Goal: Task Accomplishment & Management: Complete application form

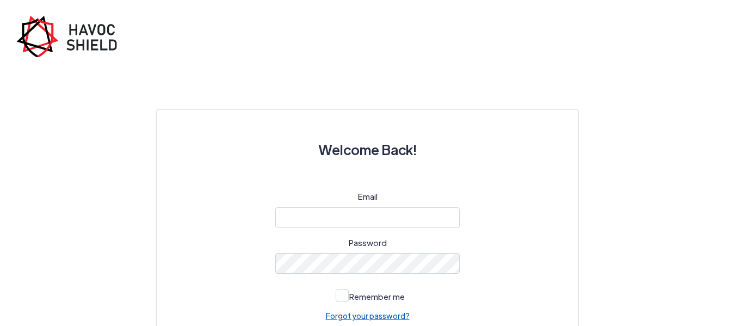
scroll to position [85, 0]
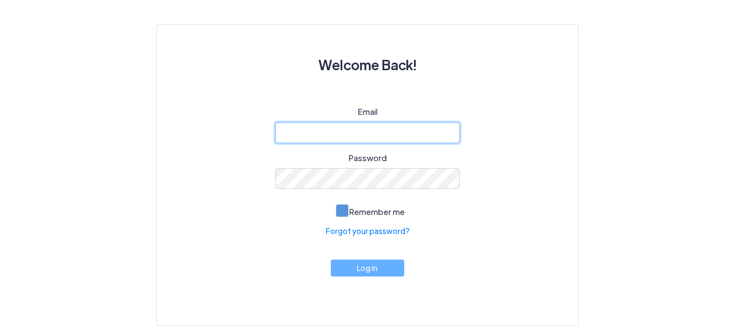
type input "[EMAIL_ADDRESS][DOMAIN_NAME]"
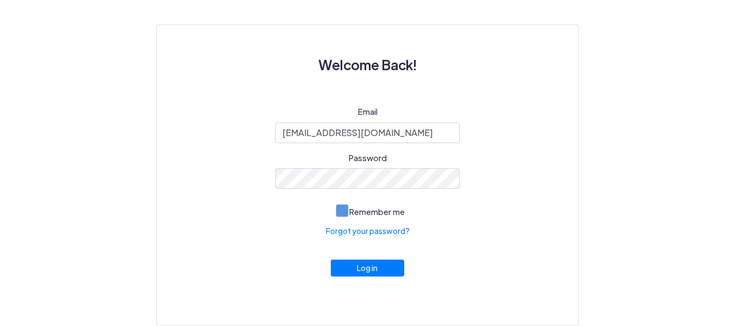
click at [347, 209] on span at bounding box center [341, 210] width 13 height 13
click at [0, 0] on input "Remember me" at bounding box center [0, 0] width 0 height 0
click at [362, 265] on button "Log in" at bounding box center [368, 265] width 74 height 17
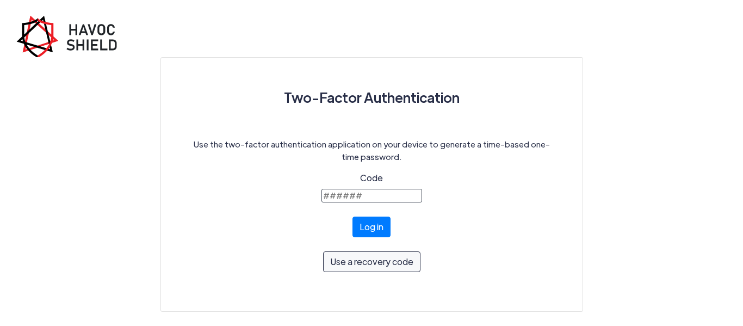
click at [394, 194] on input "Code" at bounding box center [371, 196] width 101 height 14
type input "611031"
click at [352, 216] on button "Log in" at bounding box center [371, 226] width 38 height 21
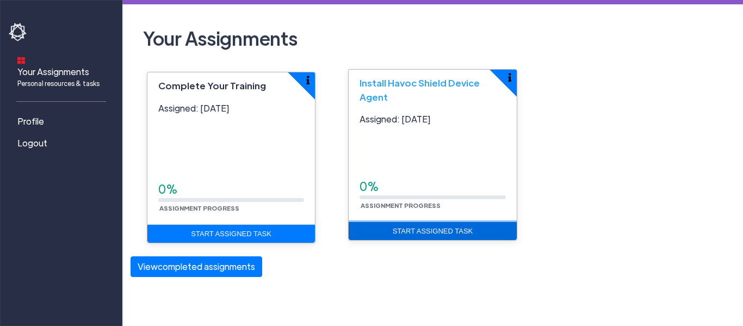
click at [418, 228] on link "Start Assigned Task" at bounding box center [432, 231] width 167 height 18
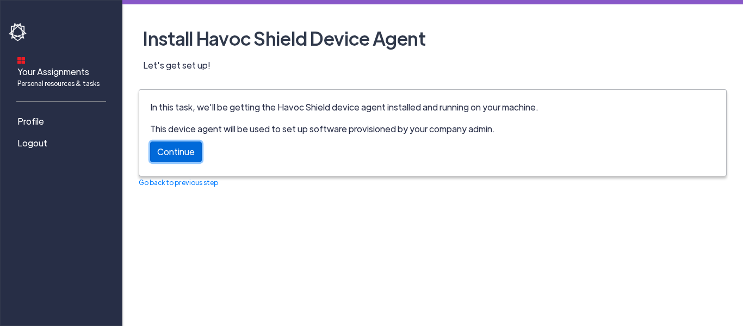
click at [163, 156] on link "Continue" at bounding box center [176, 151] width 52 height 21
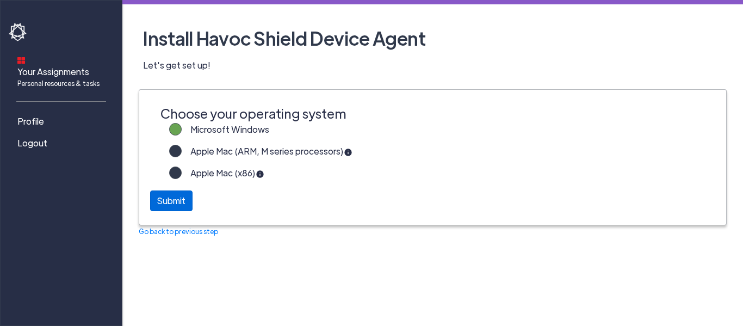
click at [165, 199] on div "Submit" at bounding box center [171, 200] width 42 height 21
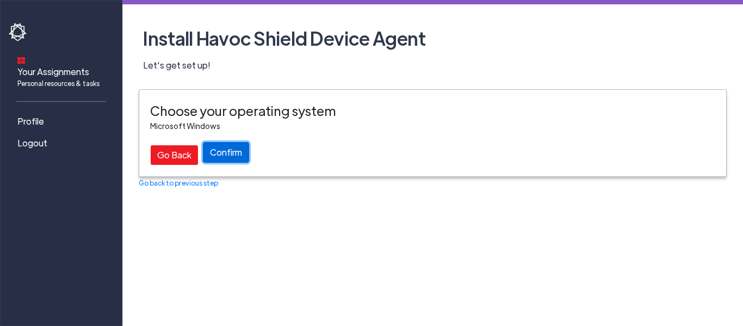
click at [228, 156] on button "Confirm" at bounding box center [226, 152] width 46 height 21
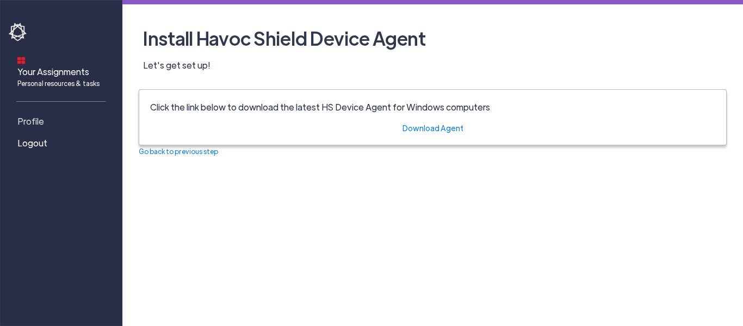
drag, startPoint x: 31, startPoint y: 107, endPoint x: 47, endPoint y: 109, distance: 16.5
click at [31, 115] on span "Profile" at bounding box center [30, 121] width 27 height 13
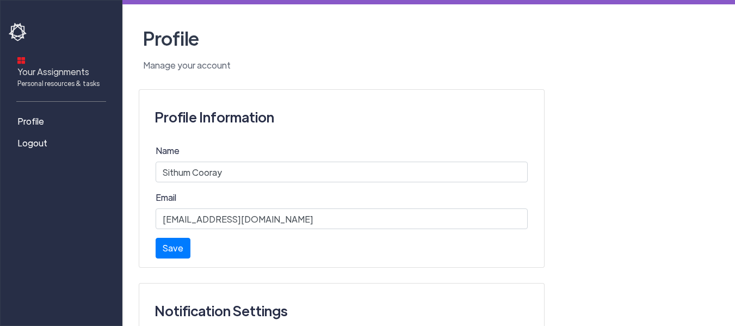
click at [48, 65] on span "Your Assignments Personal resources & tasks" at bounding box center [58, 76] width 82 height 23
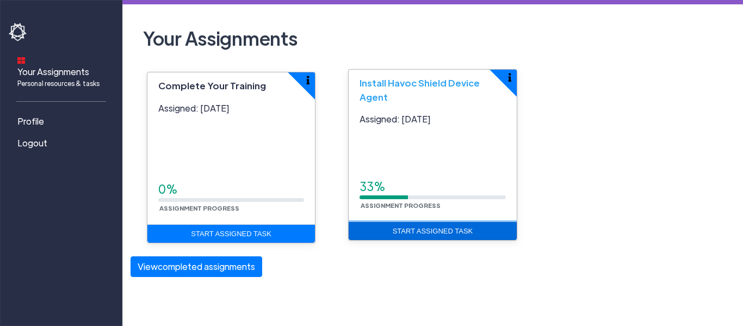
click at [421, 230] on link "Start Assigned Task" at bounding box center [432, 231] width 167 height 18
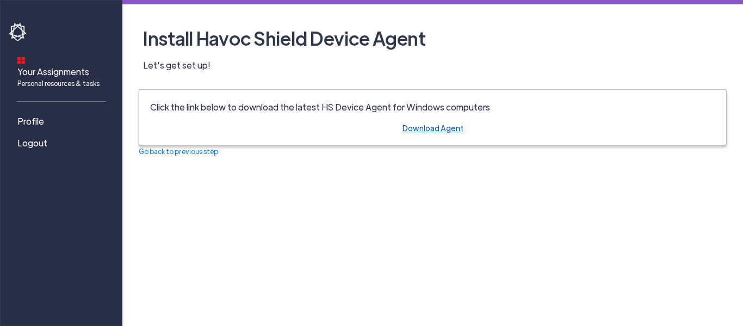
click at [428, 128] on link "Download Agent" at bounding box center [432, 128] width 61 height 10
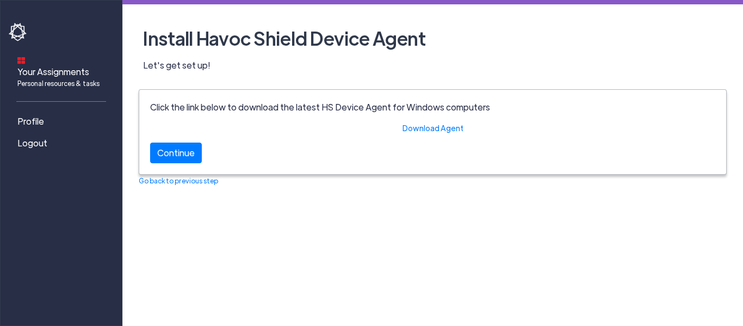
click at [277, 277] on div "Your Assignments Personal resources & tasks Profile Logout Install Havoc Shield…" at bounding box center [371, 163] width 743 height 326
click at [166, 155] on link "Continue" at bounding box center [176, 150] width 52 height 21
